Goal: Navigation & Orientation: Go to known website

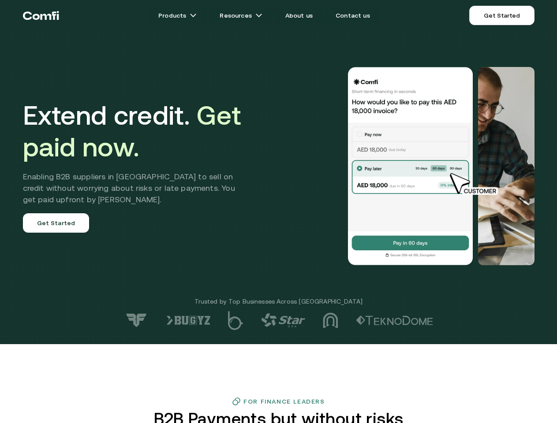
click at [278, 212] on div at bounding box center [396, 166] width 275 height 198
